Goal: Task Accomplishment & Management: Use online tool/utility

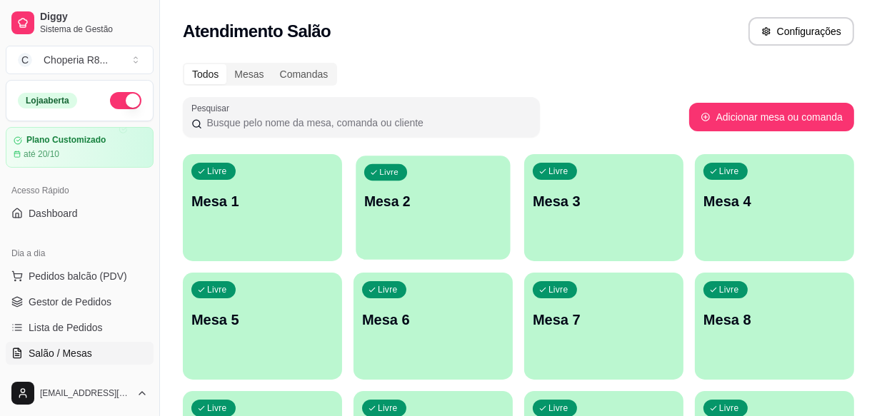
click at [451, 206] on p "Mesa 2" at bounding box center [433, 201] width 138 height 19
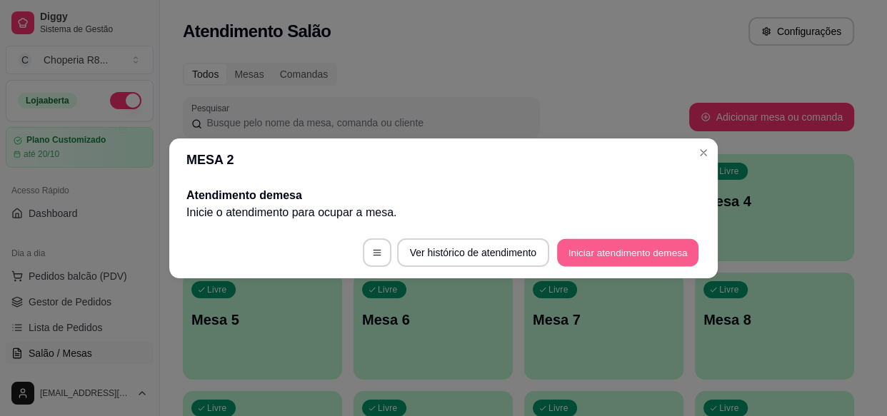
click at [635, 259] on button "Iniciar atendimento de mesa" at bounding box center [627, 253] width 141 height 28
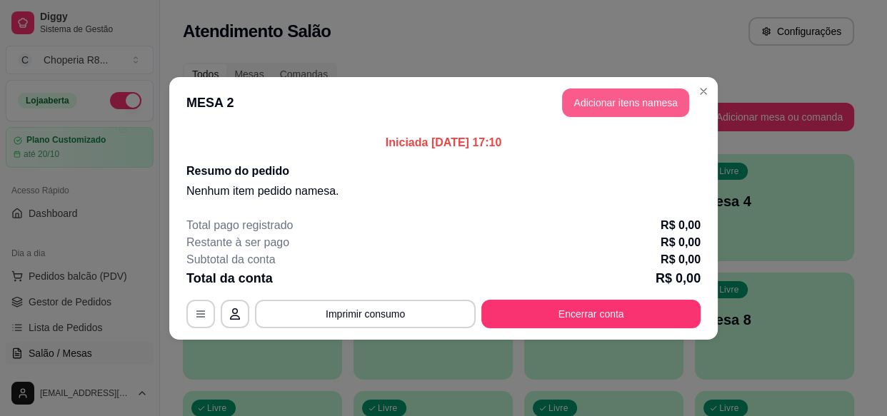
click at [629, 115] on button "Adicionar itens na mesa" at bounding box center [625, 103] width 127 height 29
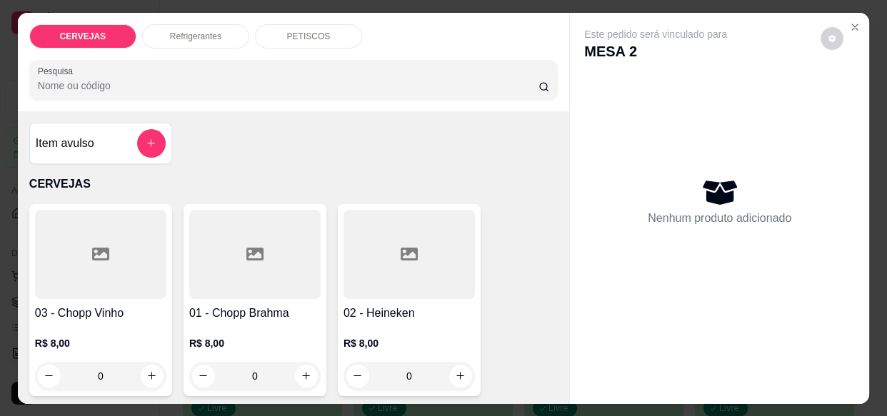
drag, startPoint x: 261, startPoint y: 369, endPoint x: 186, endPoint y: 364, distance: 75.2
click at [189, 365] on div "0" at bounding box center [254, 376] width 131 height 29
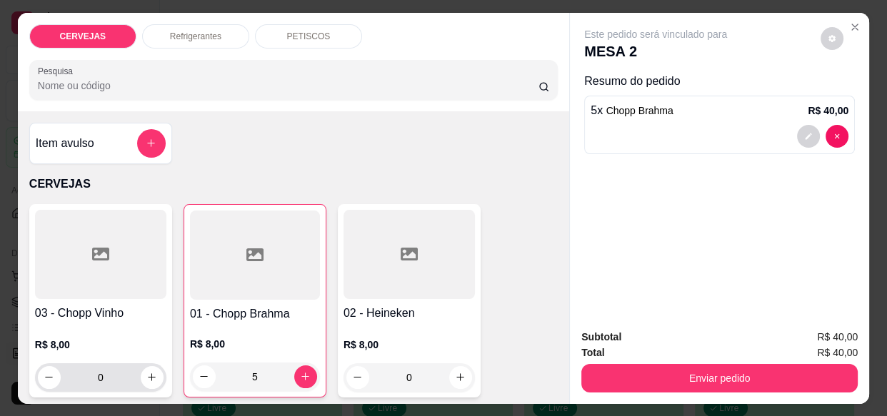
type input "5"
drag, startPoint x: 109, startPoint y: 365, endPoint x: 78, endPoint y: 370, distance: 31.1
click at [78, 370] on input "0" at bounding box center [101, 378] width 80 height 29
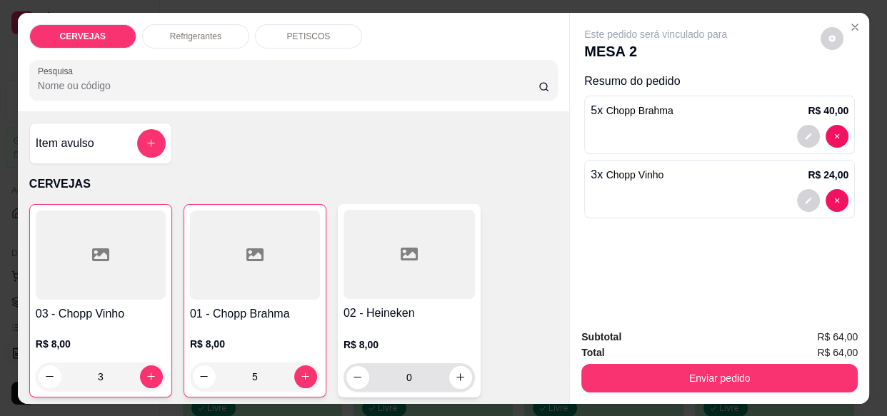
type input "3"
drag, startPoint x: 419, startPoint y: 372, endPoint x: 352, endPoint y: 352, distance: 69.4
click at [352, 352] on div "R$ 8,00 0" at bounding box center [409, 365] width 131 height 54
click at [458, 374] on icon "increase-product-quantity" at bounding box center [460, 377] width 11 height 11
type input "1"
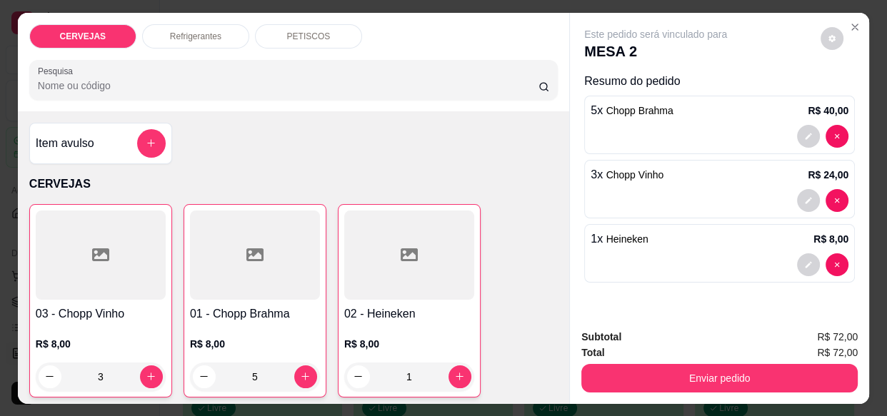
click at [328, 29] on div "PETISCOS" at bounding box center [308, 36] width 107 height 24
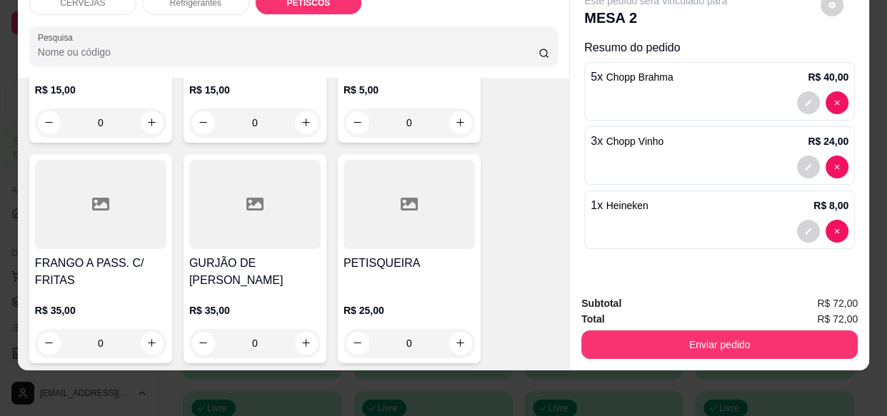
scroll to position [1799, 0]
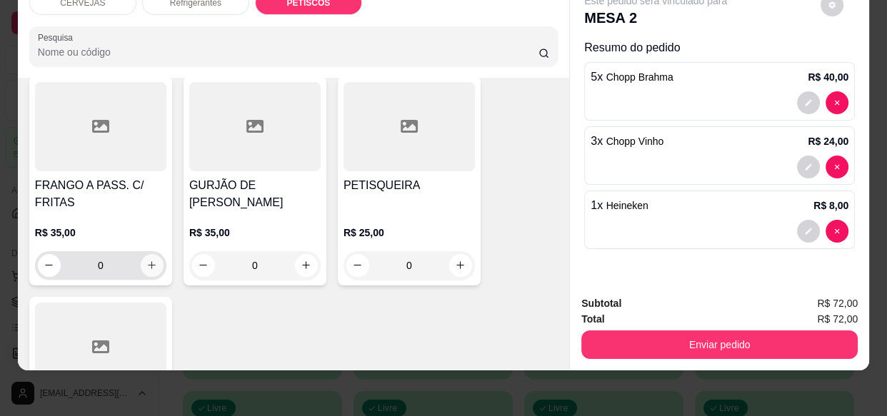
click at [152, 254] on button "increase-product-quantity" at bounding box center [152, 265] width 23 height 23
type input "1"
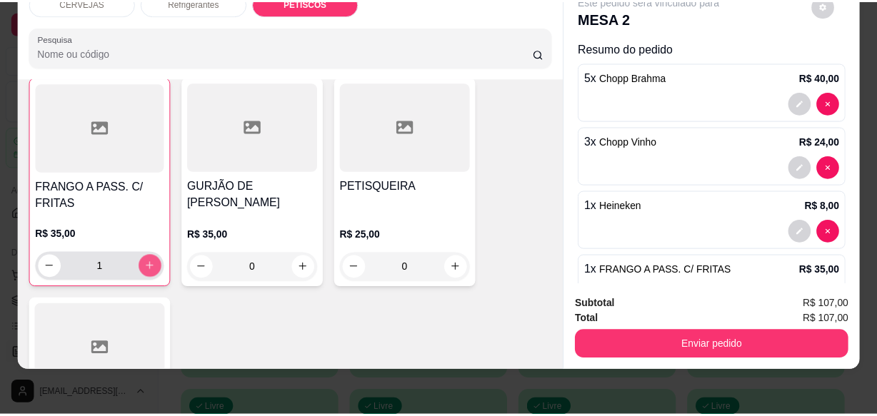
scroll to position [1799, 0]
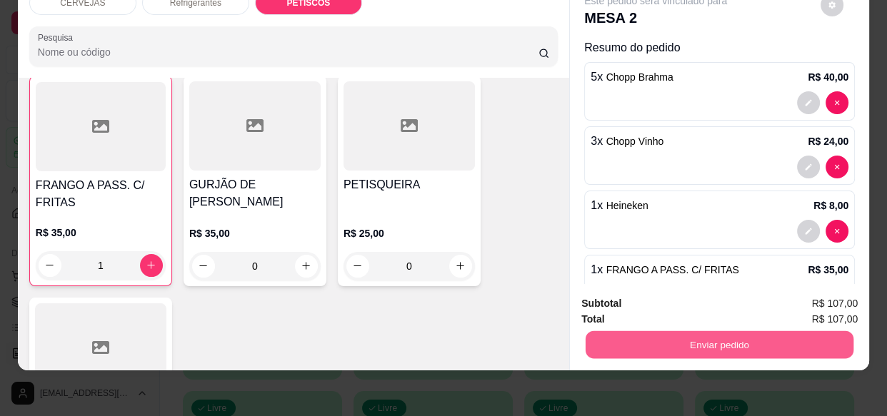
click at [687, 331] on button "Enviar pedido" at bounding box center [720, 345] width 268 height 28
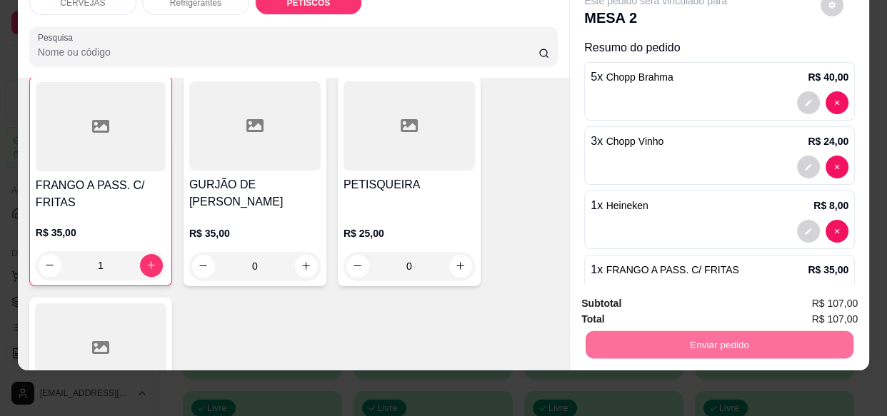
click at [835, 306] on button "Enviar pedido" at bounding box center [821, 299] width 79 height 26
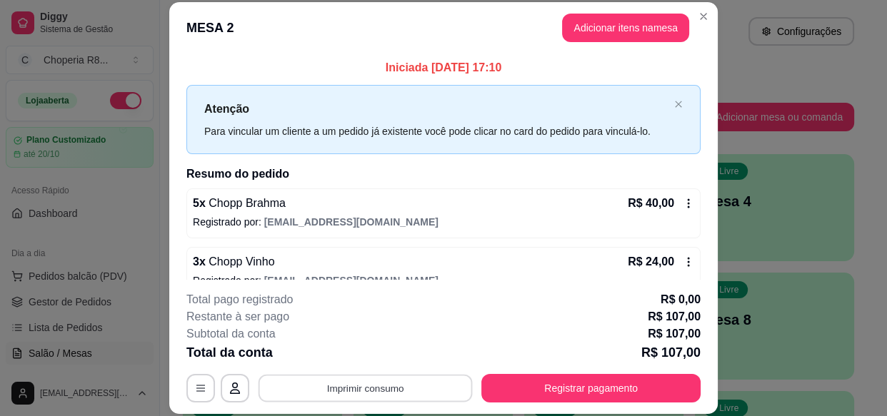
click at [408, 386] on button "Imprimir consumo" at bounding box center [366, 389] width 214 height 28
click at [389, 352] on button "IMPRESSORA" at bounding box center [365, 355] width 100 height 22
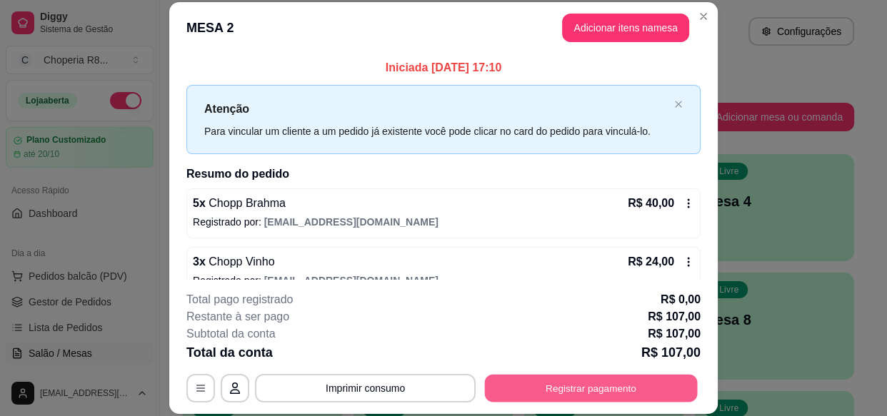
click at [562, 395] on button "Registrar pagamento" at bounding box center [591, 389] width 213 height 28
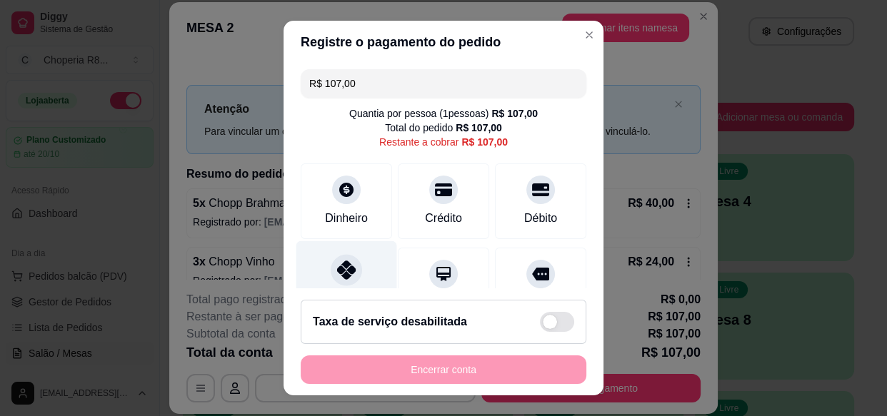
click at [370, 280] on div "Pix" at bounding box center [346, 283] width 101 height 84
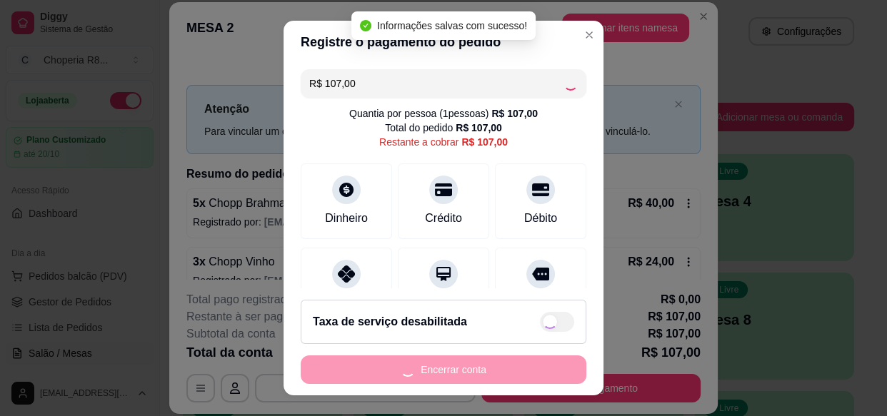
type input "R$ 0,00"
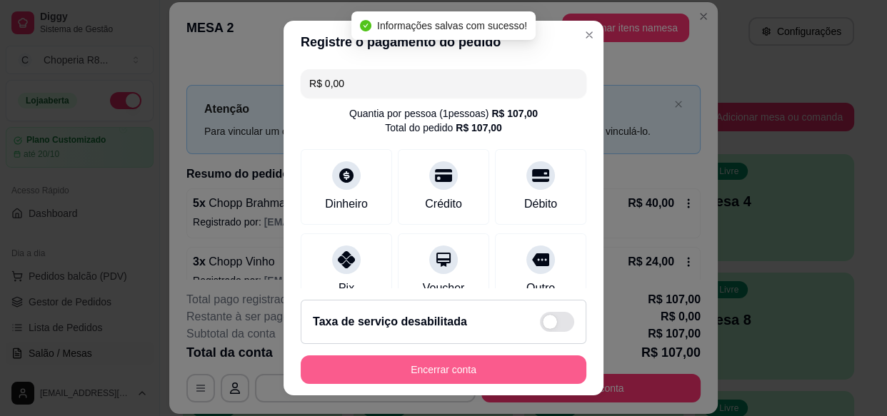
click at [451, 370] on button "Encerrar conta" at bounding box center [444, 370] width 286 height 29
